Goal: Information Seeking & Learning: Learn about a topic

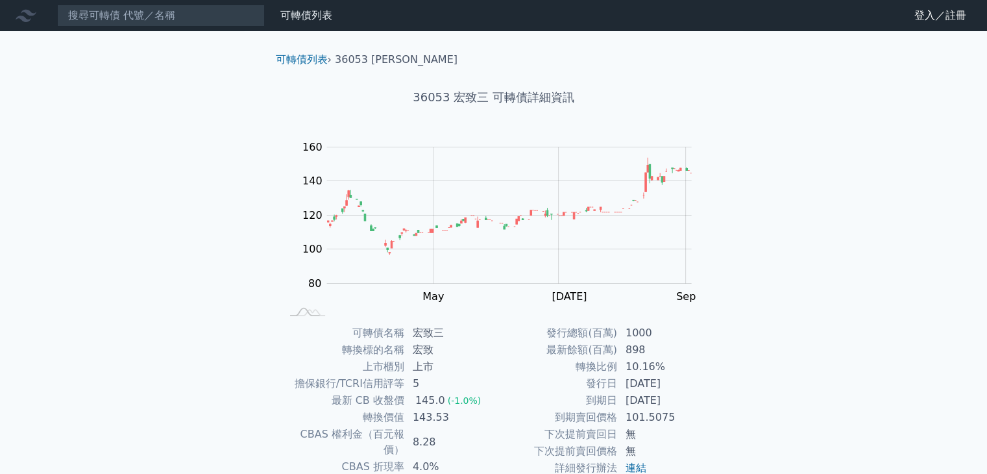
click at [31, 14] on icon at bounding box center [26, 16] width 21 height 12
click at [321, 10] on link "可轉債列表" at bounding box center [306, 15] width 52 height 12
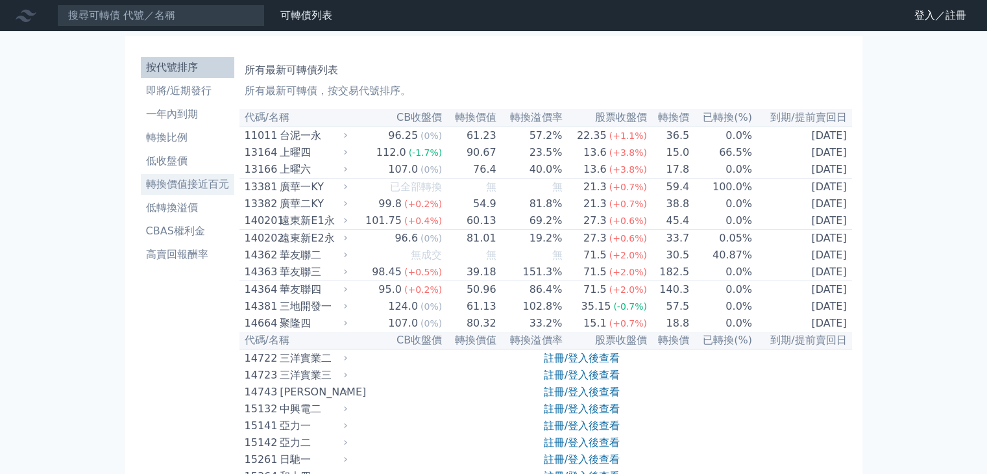
click at [172, 190] on li "轉換價值接近百元" at bounding box center [187, 185] width 93 height 16
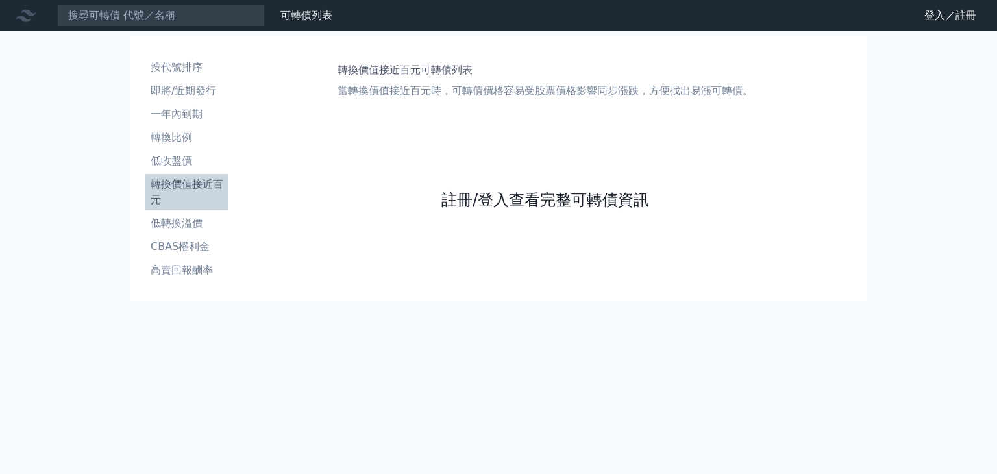
click at [478, 203] on link "註冊/登入查看完整可轉債資訊" at bounding box center [545, 199] width 208 height 21
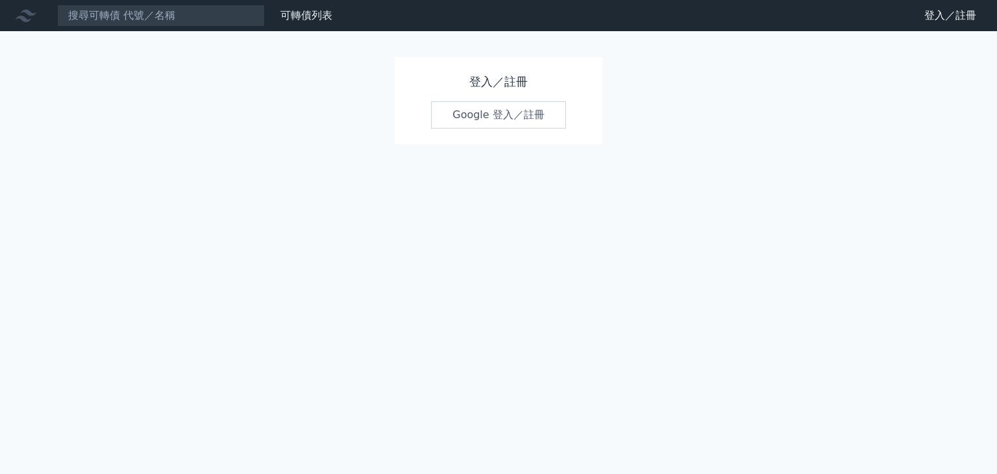
click at [503, 121] on link "Google 登入／註冊" at bounding box center [498, 114] width 135 height 27
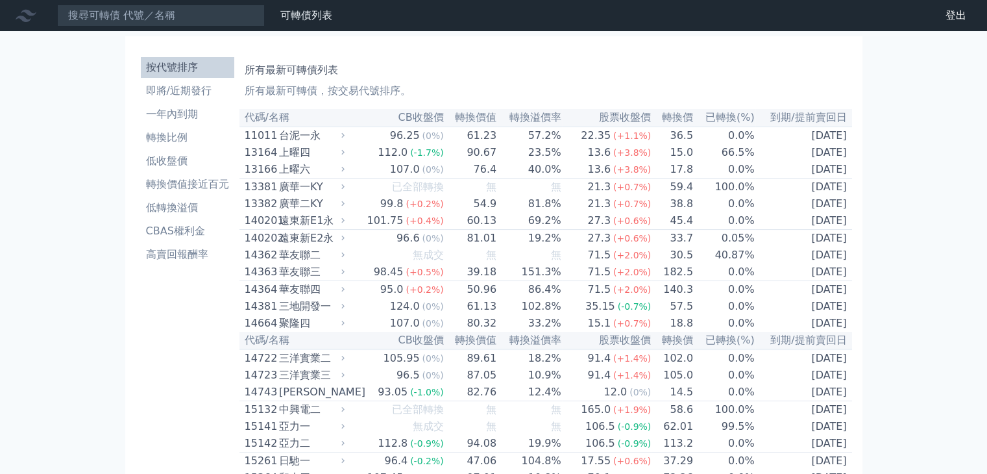
click at [478, 120] on th "轉換價值" at bounding box center [471, 118] width 53 height 18
click at [195, 177] on li "轉換價值接近百元" at bounding box center [187, 185] width 93 height 16
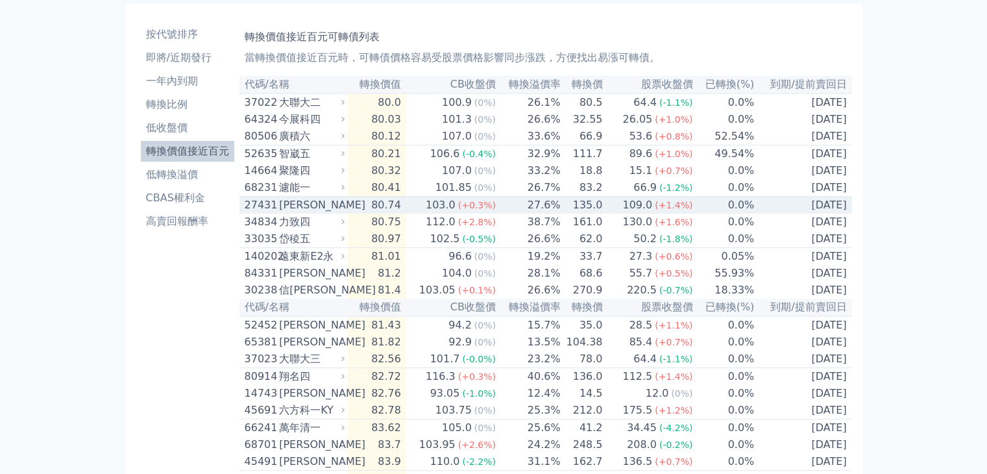
scroll to position [34, 0]
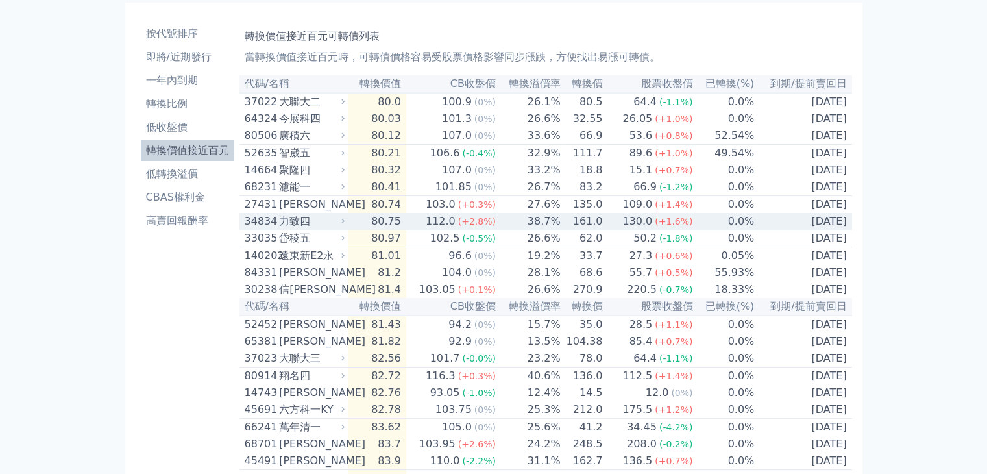
click at [296, 229] on div "力致四" at bounding box center [310, 222] width 63 height 16
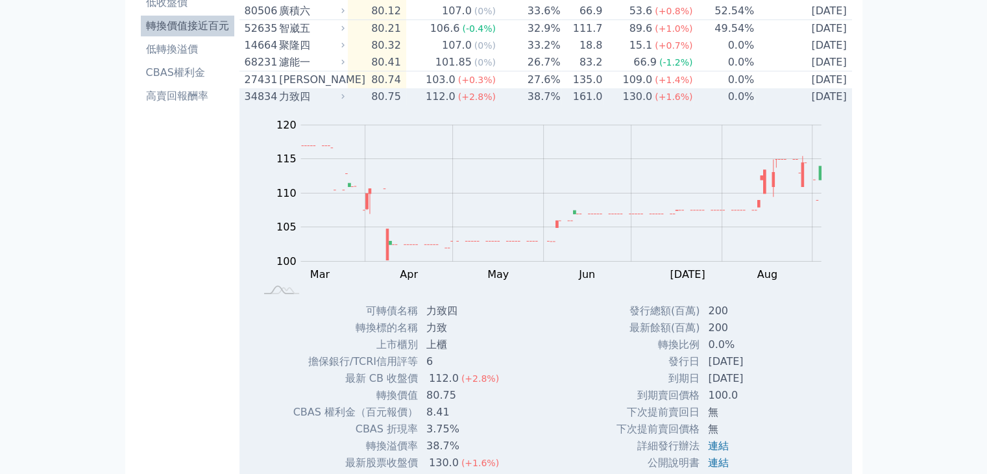
scroll to position [158, 0]
click at [548, 105] on td "38.7%" at bounding box center [528, 96] width 65 height 17
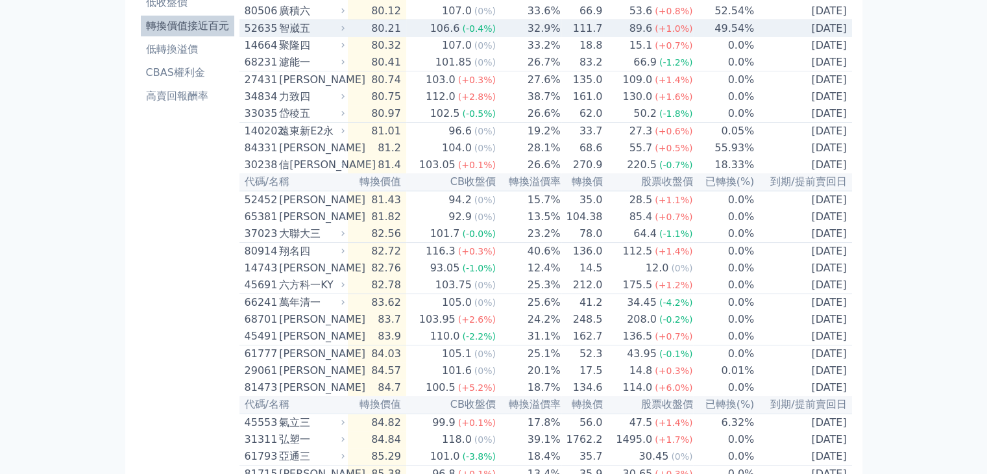
scroll to position [0, 0]
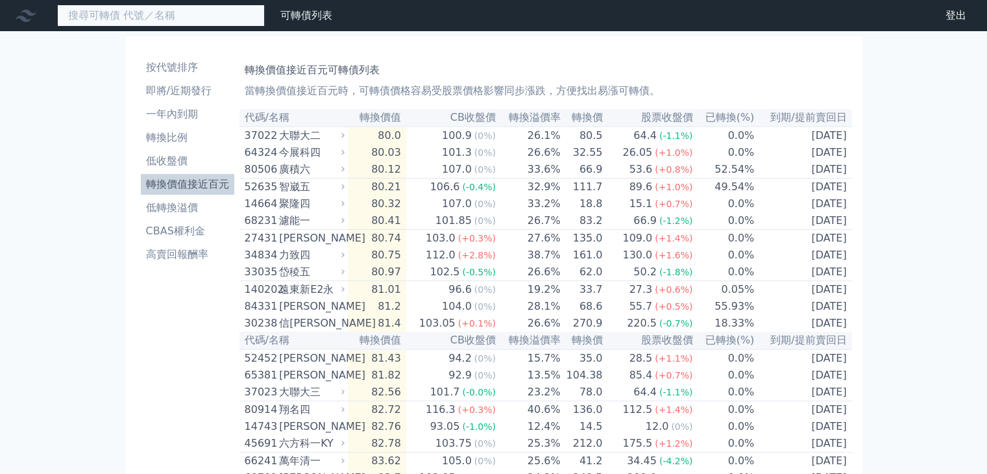
click at [223, 14] on input at bounding box center [161, 16] width 208 height 22
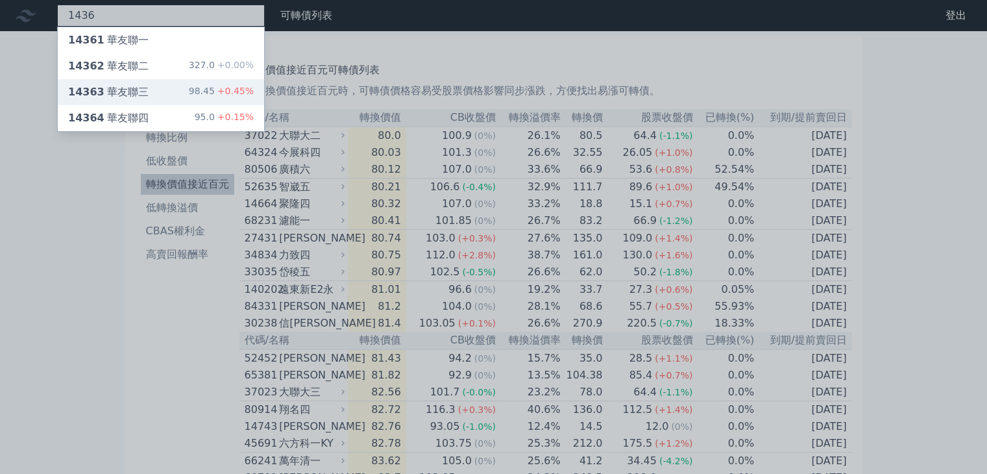
type input "1436"
click at [174, 92] on div "14363 華友聯三 98.45 +0.45%" at bounding box center [161, 92] width 206 height 26
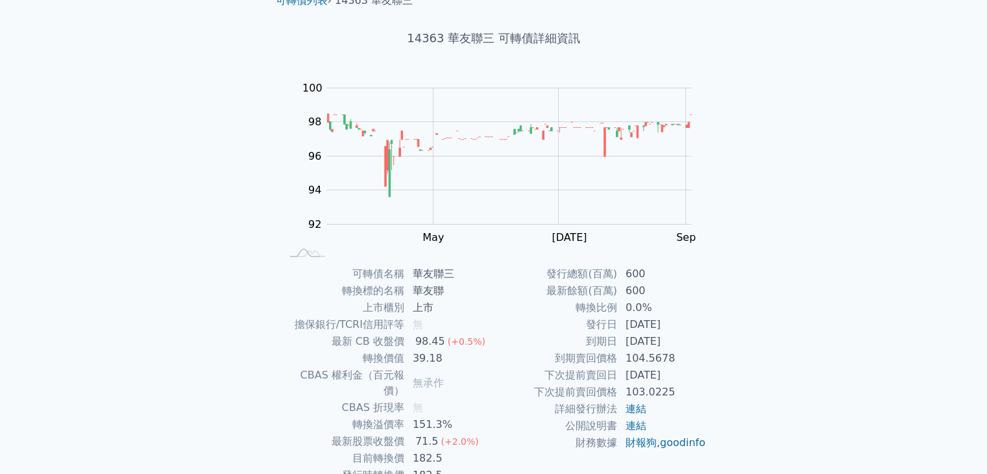
scroll to position [101, 0]
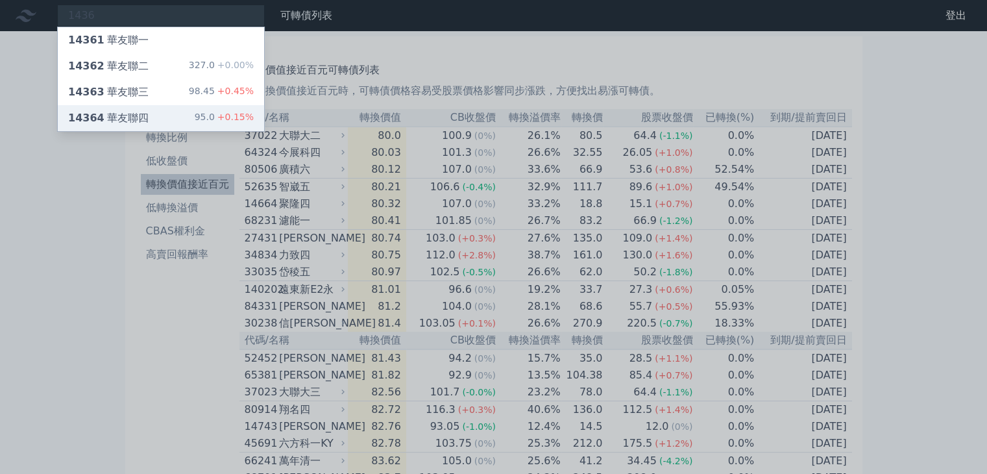
click at [159, 107] on div "14364 華友聯四 95.0 +0.15%" at bounding box center [161, 118] width 206 height 26
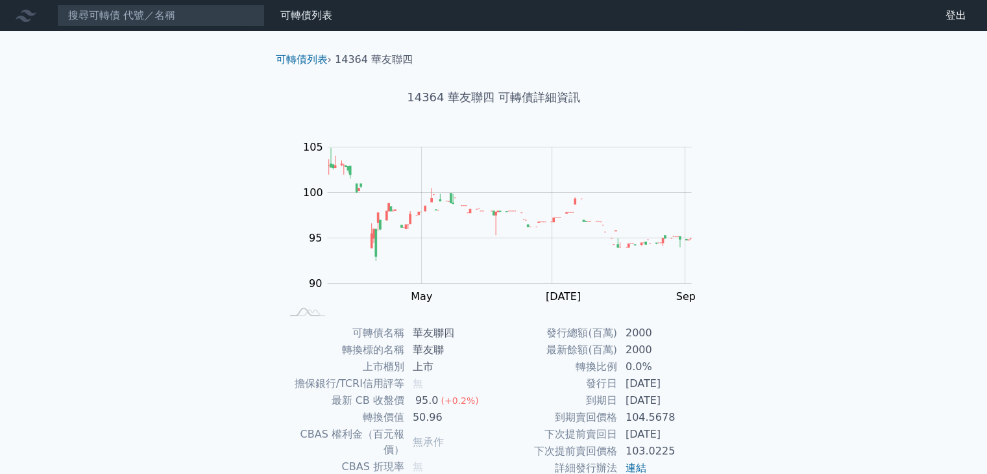
scroll to position [40, 0]
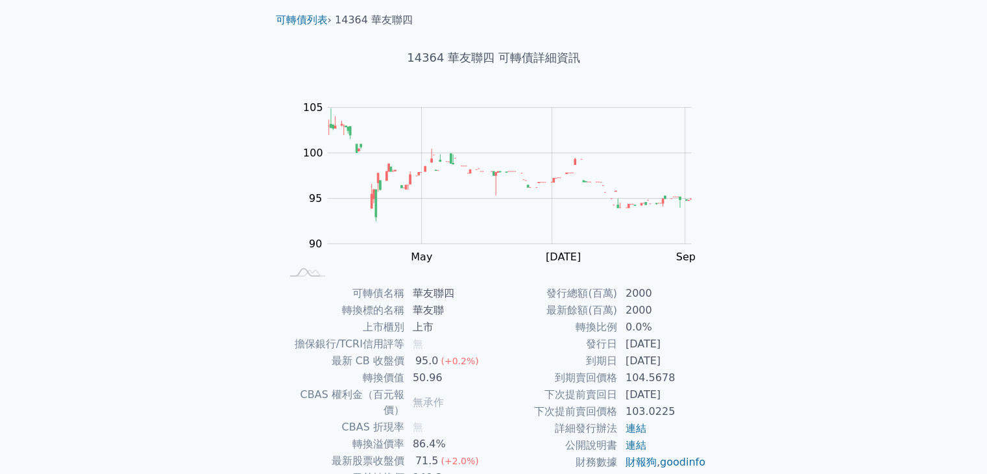
click at [495, 296] on td "發行總額(百萬)" at bounding box center [556, 293] width 124 height 17
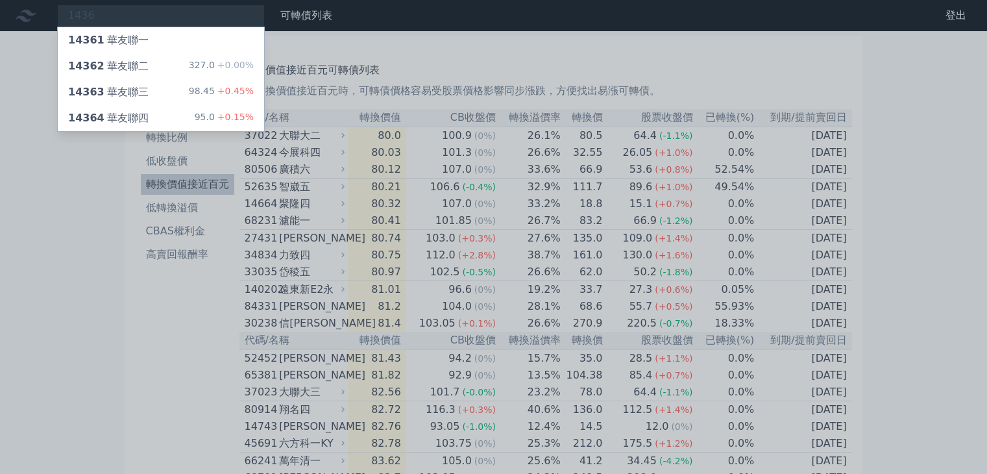
click at [195, 15] on div at bounding box center [493, 237] width 987 height 474
click at [195, 15] on div "1436 14361 華友聯一 14362 華友聯二 327.0 +0.00% 14363 華友聯三 98.45 +0.45% 14364 華友聯四 95.0…" at bounding box center [161, 16] width 208 height 22
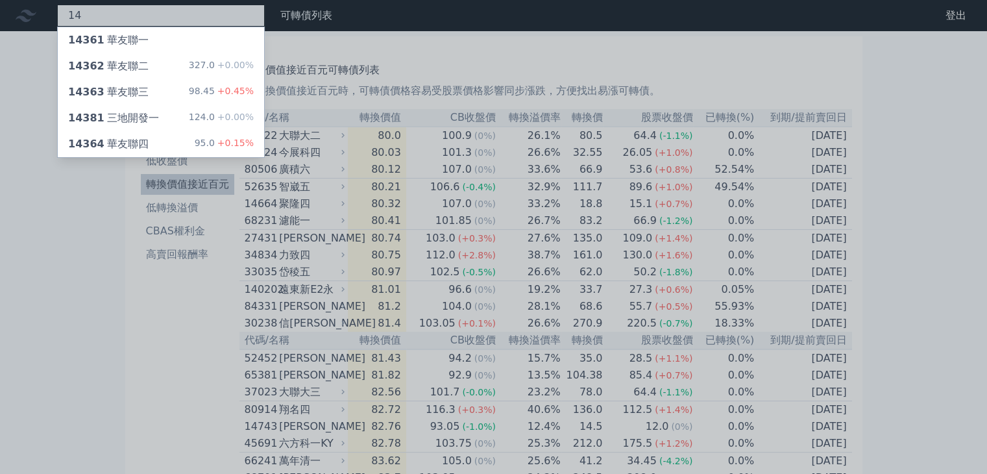
type input "1"
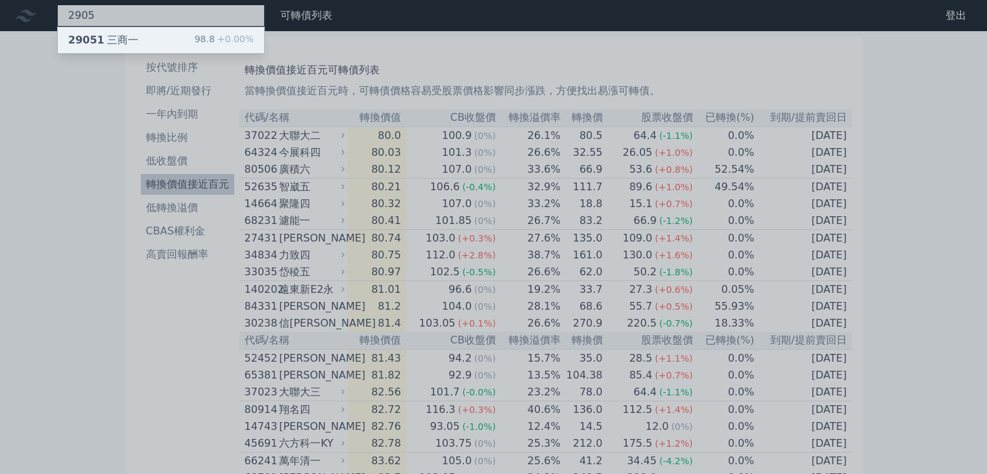
type input "2905"
click at [137, 34] on div "29051 三商一 98.8 +0.00%" at bounding box center [161, 40] width 206 height 26
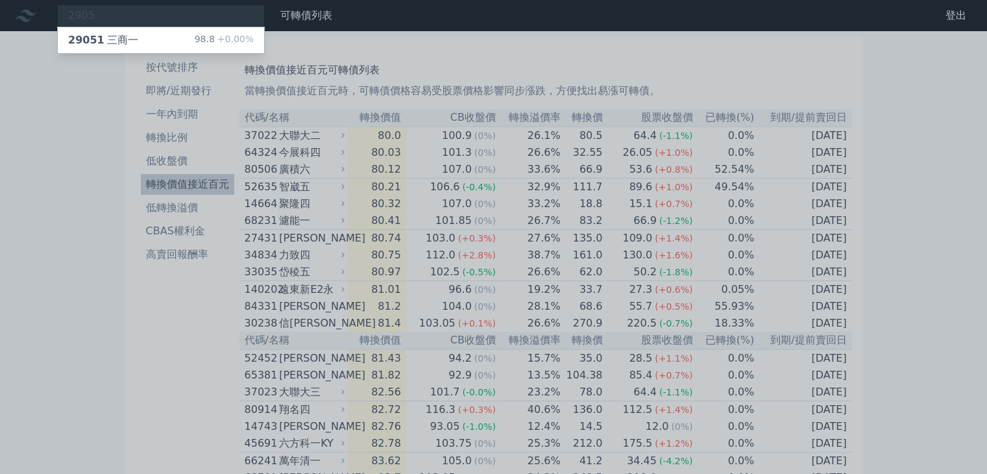
click at [83, 12] on div at bounding box center [493, 237] width 987 height 474
click at [83, 12] on div "2905 29051 三商一 98.8 +0.00%" at bounding box center [161, 16] width 208 height 22
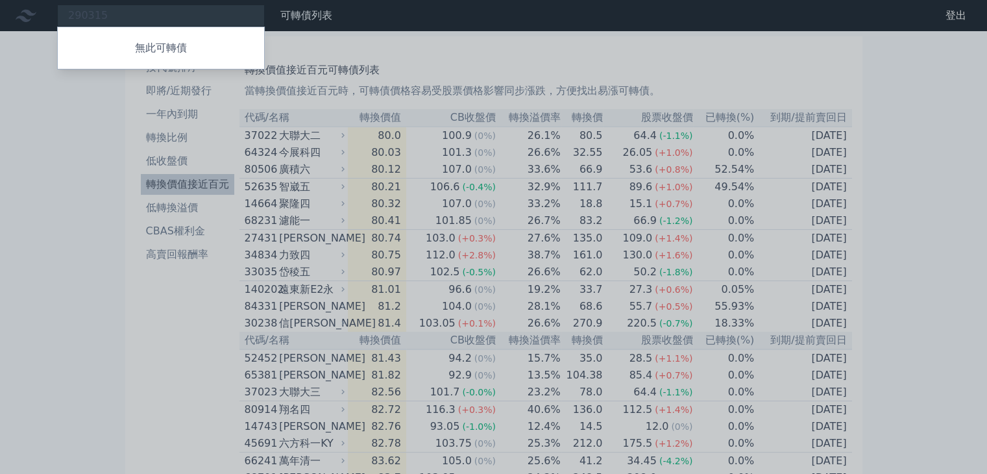
click at [83, 12] on div at bounding box center [493, 237] width 987 height 474
click at [83, 12] on div "290315 無此可轉債" at bounding box center [161, 16] width 208 height 22
click at [83, 12] on div at bounding box center [493, 237] width 987 height 474
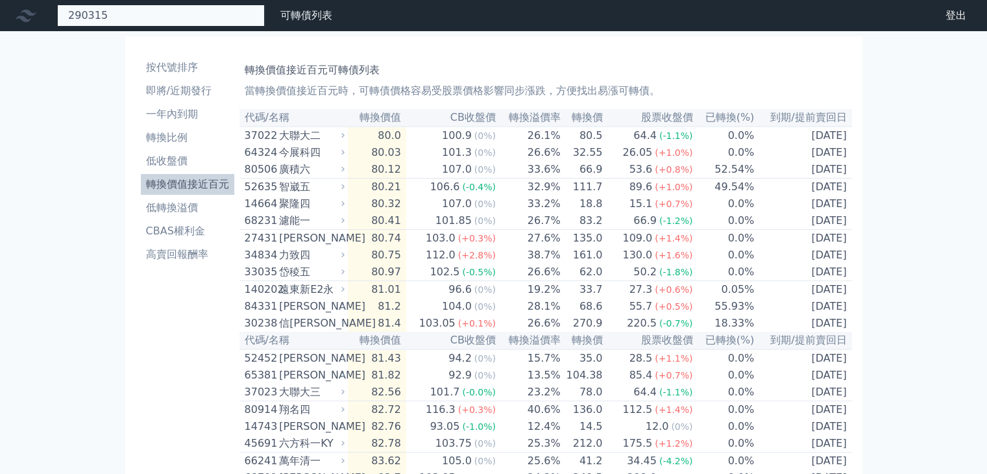
click at [83, 12] on div "290315 無此可轉債" at bounding box center [161, 16] width 208 height 22
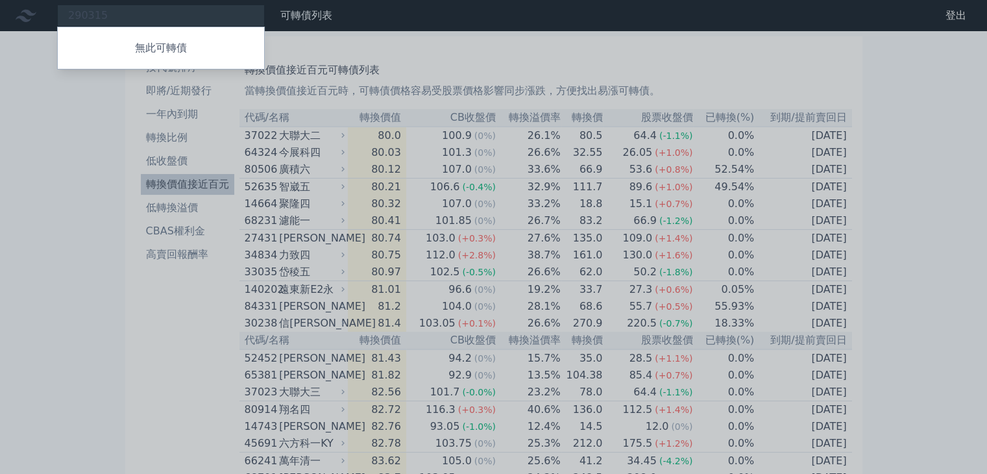
click at [83, 12] on div at bounding box center [493, 237] width 987 height 474
click at [83, 12] on div "290315 無此可轉債" at bounding box center [161, 16] width 208 height 22
click at [110, 14] on div at bounding box center [493, 237] width 987 height 474
click at [110, 14] on div "290315 無此可轉債" at bounding box center [161, 16] width 208 height 22
type input "2"
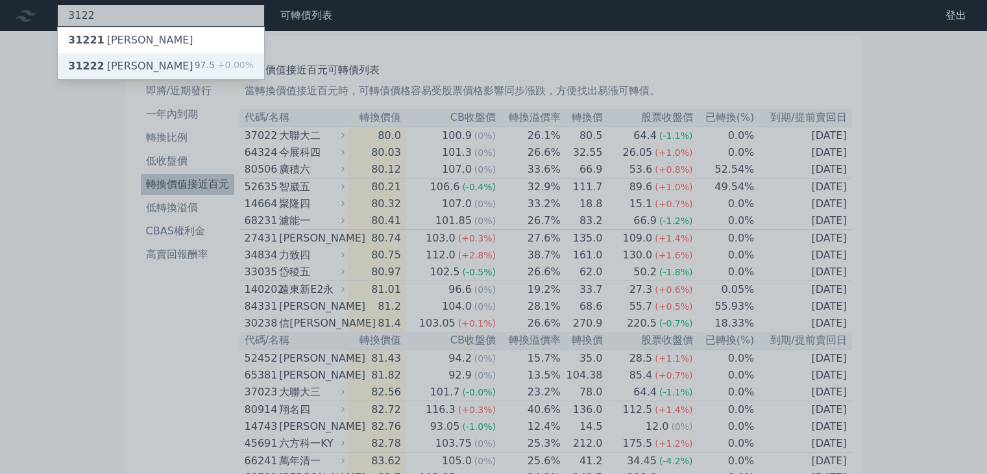
type input "3122"
click at [141, 69] on div "31222 笙泉二 97.5 +0.00%" at bounding box center [161, 66] width 206 height 26
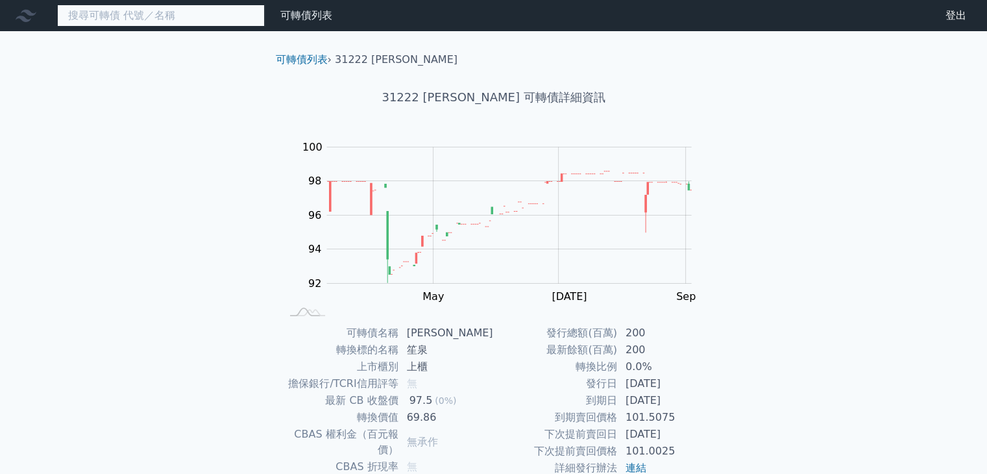
click at [201, 14] on input at bounding box center [161, 16] width 208 height 22
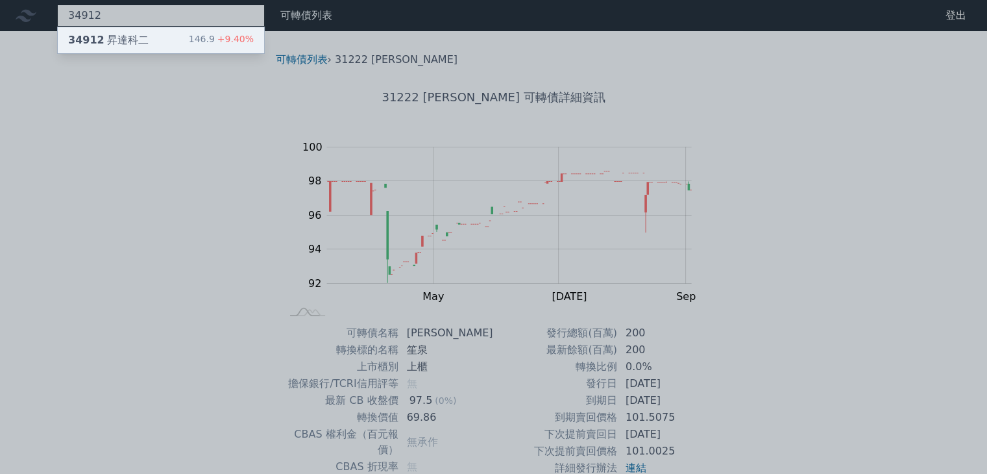
type input "34912"
click at [145, 40] on div "34912 昇達科二 146.9 +9.40%" at bounding box center [161, 40] width 206 height 26
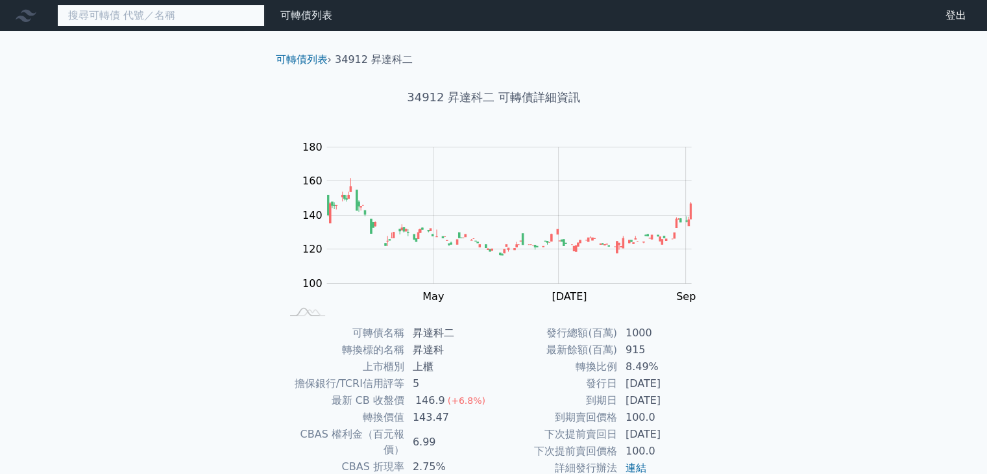
click at [131, 16] on input at bounding box center [161, 16] width 208 height 22
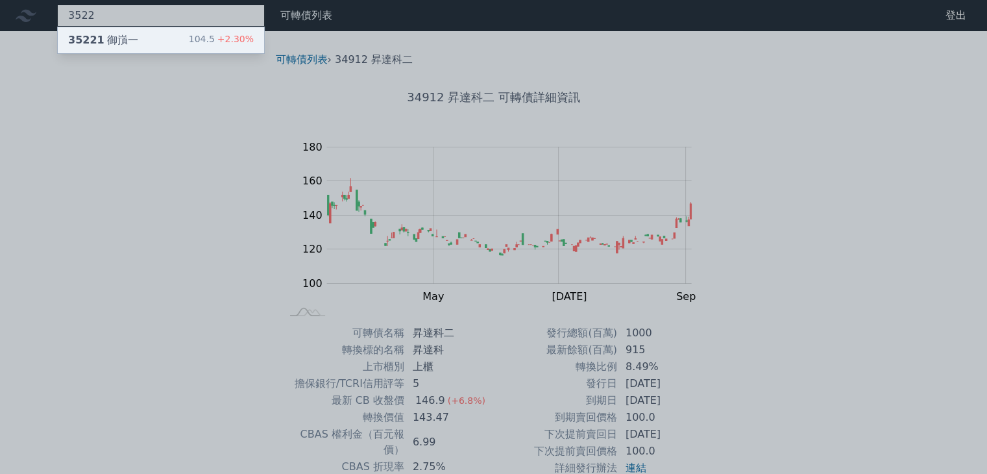
type input "3522"
click at [134, 33] on div "35221 御嵿一 104.5 +2.30%" at bounding box center [161, 40] width 206 height 26
